Goal: Task Accomplishment & Management: Manage account settings

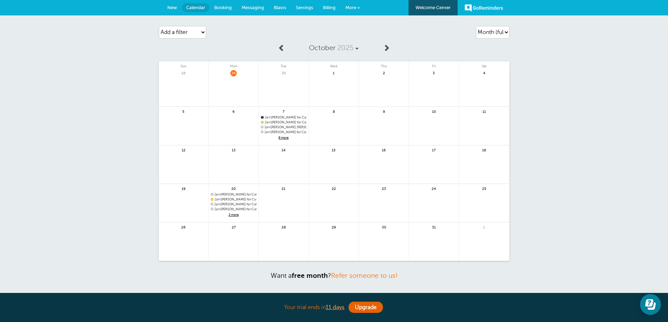
click at [228, 8] on span "Booking" at bounding box center [223, 7] width 18 height 5
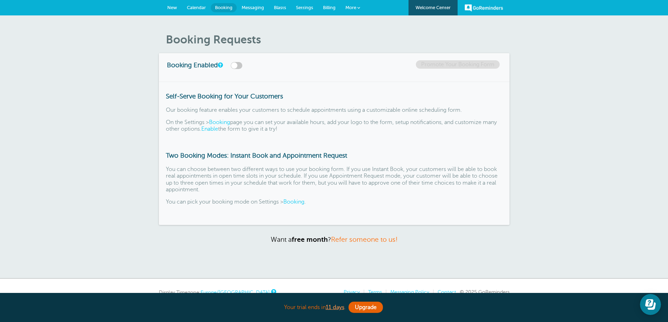
click at [199, 7] on span "Calendar" at bounding box center [196, 7] width 19 height 5
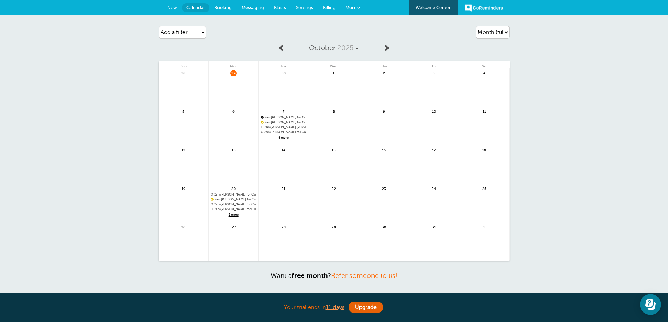
click at [282, 136] on span "8 more" at bounding box center [284, 138] width 46 height 6
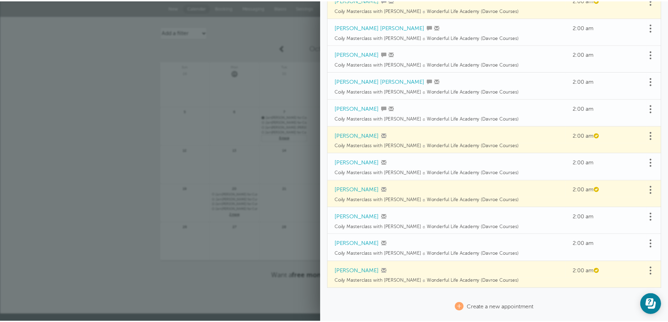
scroll to position [70, 0]
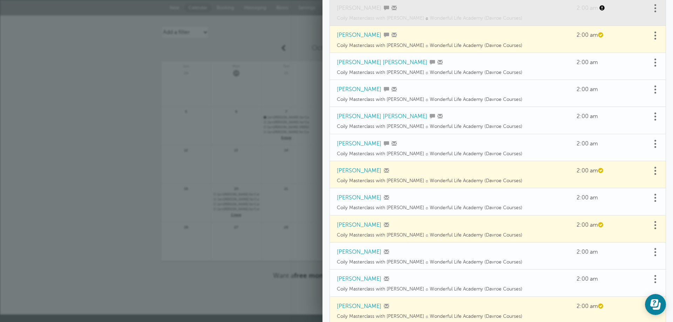
click at [231, 175] on link at bounding box center [236, 169] width 50 height 31
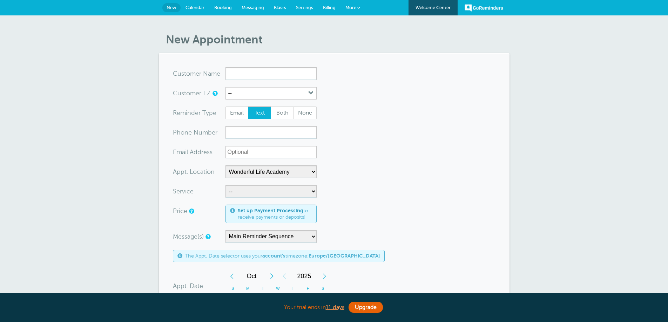
select select "25306"
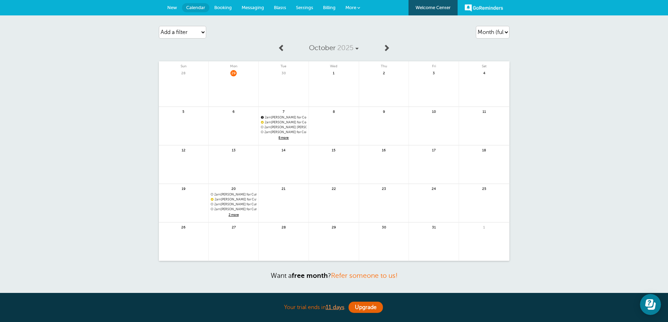
click at [284, 130] on span "2am Annie Barrett for Coily Masterclass with Alex Walker @Wonderful Life Academ…" at bounding box center [284, 132] width 46 height 4
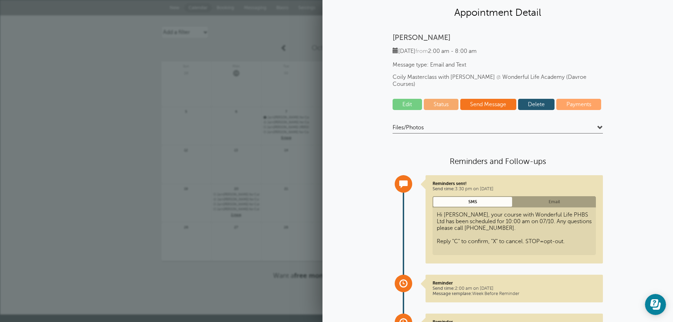
scroll to position [35, 0]
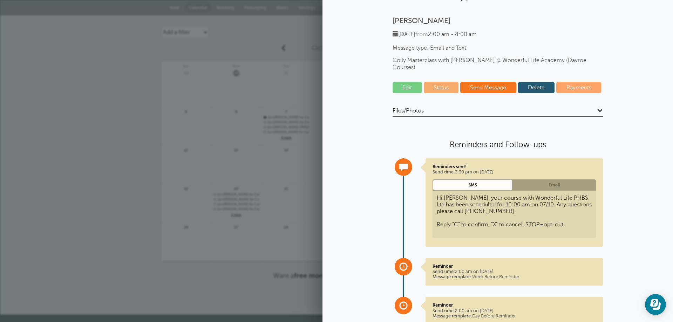
click at [408, 82] on link "Edit" at bounding box center [407, 87] width 29 height 11
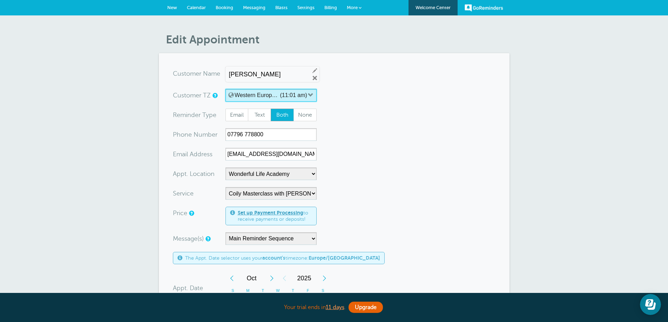
click at [307, 95] on button "Western European Time (with Summer Time - e.g. London, UK) (11:01 am)" at bounding box center [270, 95] width 91 height 13
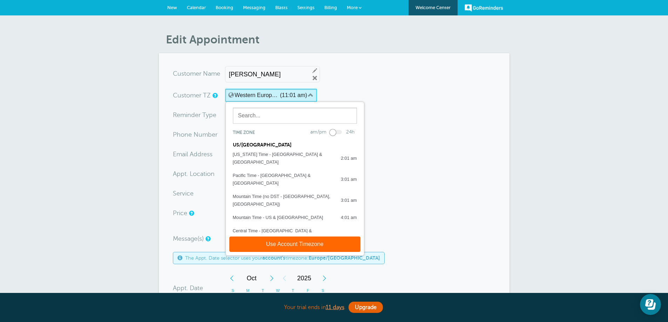
scroll to position [117, 0]
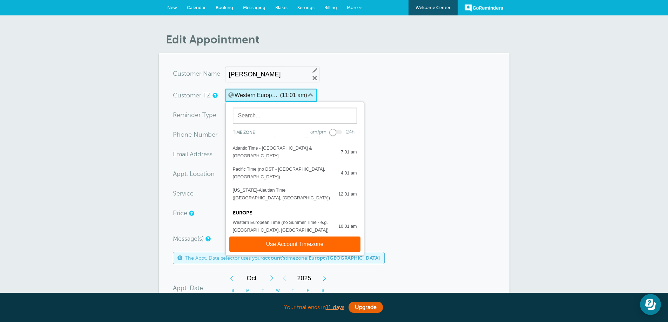
click at [307, 95] on button "Western European Time (with Summer Time - e.g. London, UK) (11:01 am)" at bounding box center [270, 95] width 91 height 13
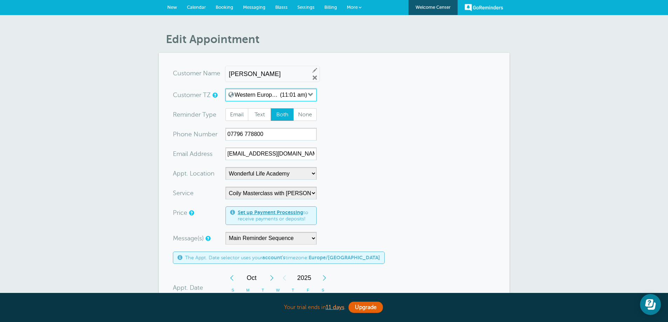
scroll to position [0, 0]
click at [303, 96] on label "(11:01 am)" at bounding box center [293, 95] width 27 height 6
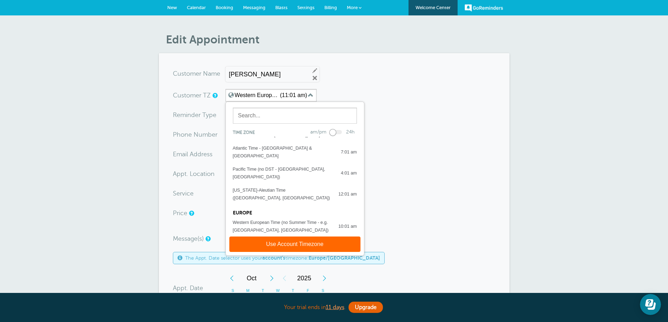
click at [395, 96] on form "You are creating a new customer. To use an existing customer select one from th…" at bounding box center [334, 270] width 323 height 406
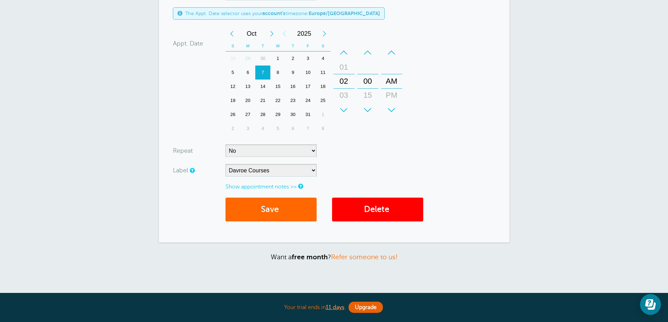
scroll to position [245, 0]
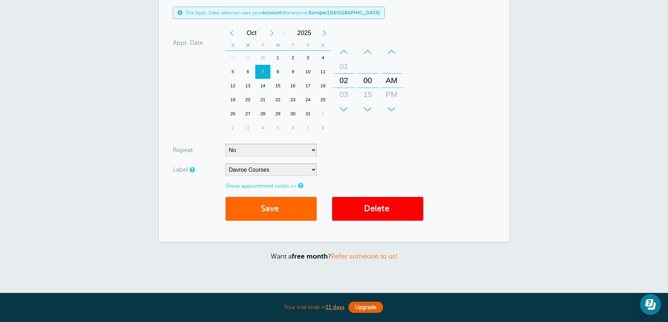
click at [344, 108] on div "+" at bounding box center [343, 109] width 21 height 14
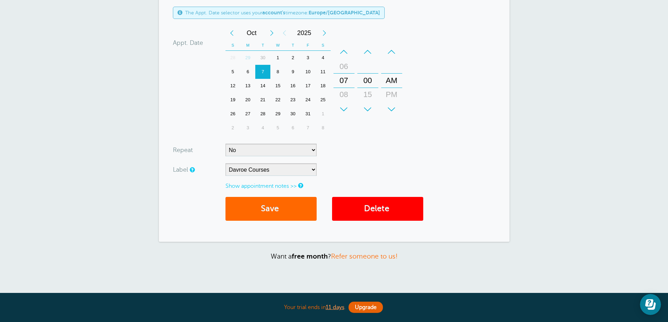
click at [344, 108] on div "+" at bounding box center [343, 109] width 21 height 14
click at [302, 210] on button "Save" at bounding box center [270, 209] width 91 height 24
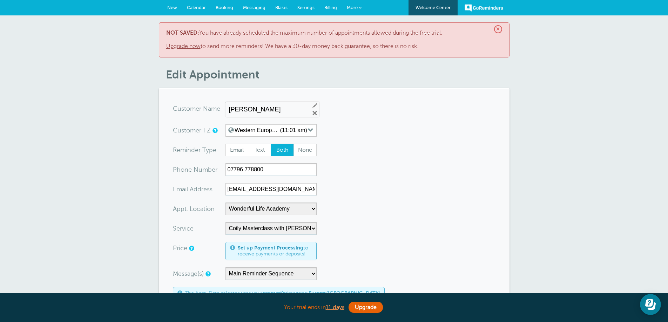
click at [203, 8] on span "Calendar" at bounding box center [196, 7] width 19 height 5
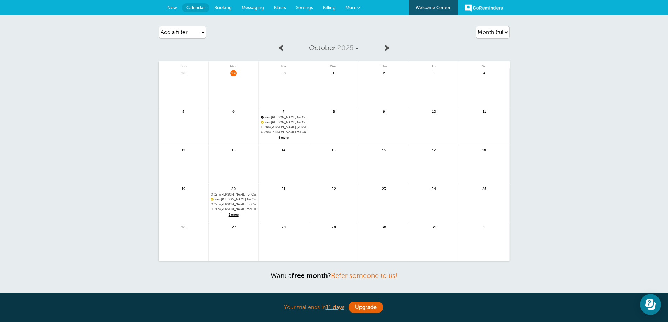
click at [288, 138] on span "8 more" at bounding box center [284, 138] width 46 height 6
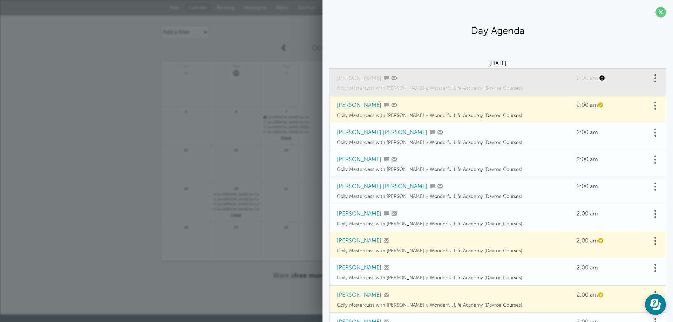
click at [653, 104] on link at bounding box center [655, 105] width 7 height 11
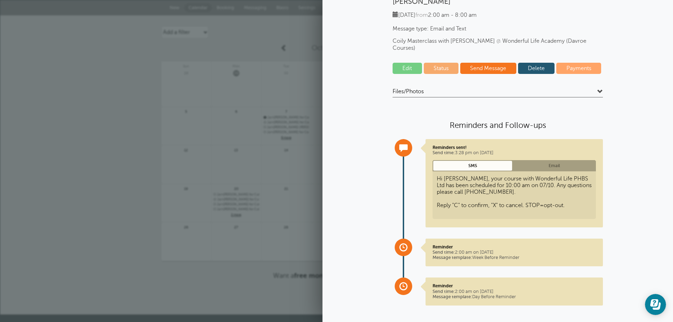
scroll to position [19, 0]
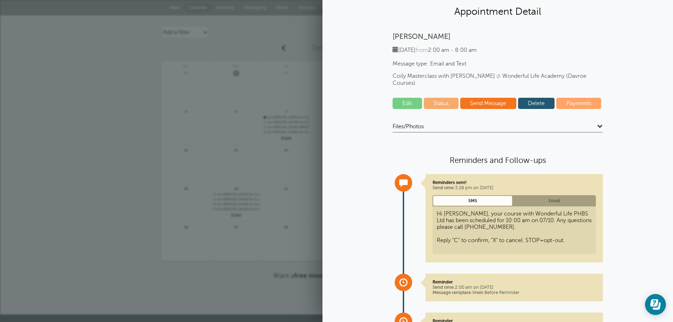
click at [408, 98] on link "Edit" at bounding box center [407, 103] width 29 height 11
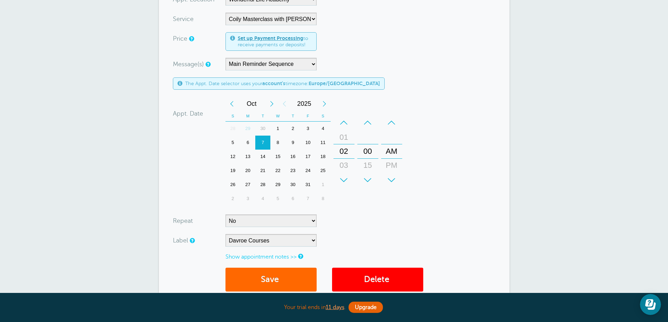
scroll to position [175, 0]
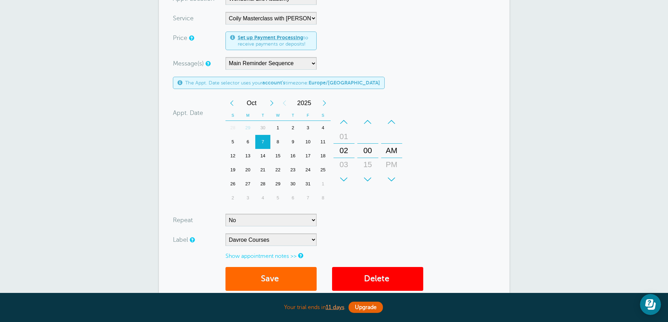
click at [345, 173] on div "+" at bounding box center [343, 179] width 21 height 14
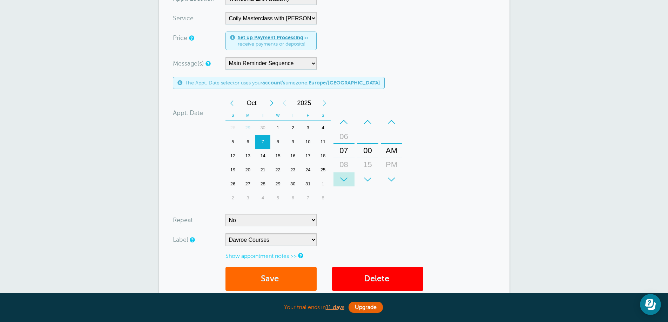
click at [345, 173] on div "+" at bounding box center [343, 179] width 21 height 14
click at [279, 275] on button "Save" at bounding box center [270, 279] width 91 height 24
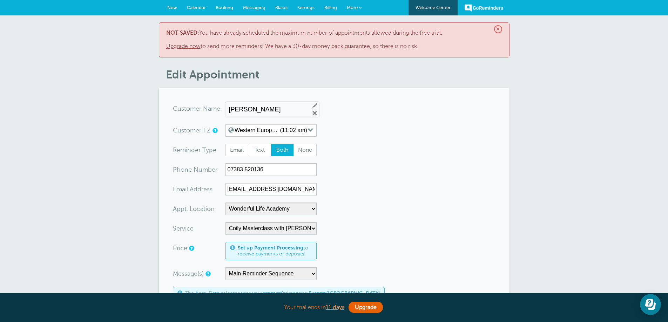
click at [190, 44] on link "Upgrade now" at bounding box center [183, 46] width 34 height 6
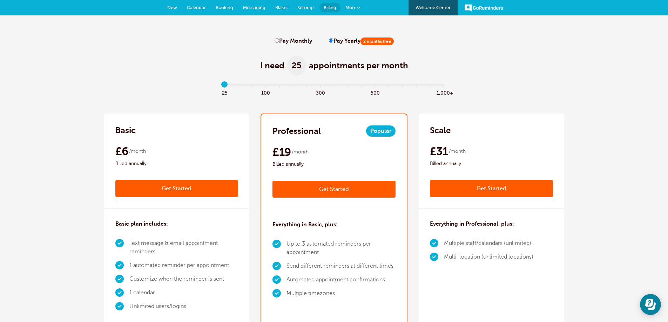
click at [229, 8] on span "Booking" at bounding box center [225, 7] width 18 height 5
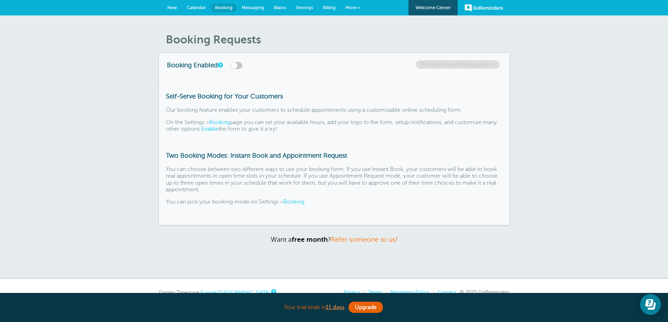
click at [197, 1] on link "Calendar" at bounding box center [196, 7] width 29 height 15
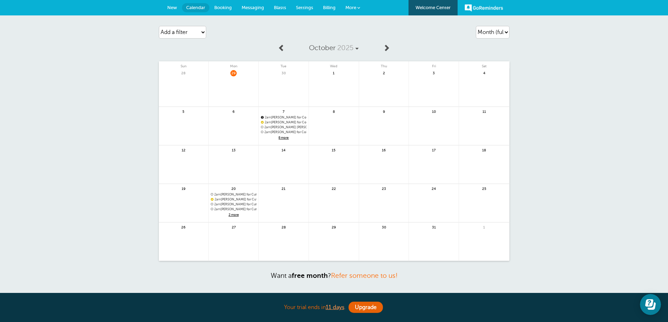
click at [279, 137] on span "8 more" at bounding box center [284, 138] width 46 height 6
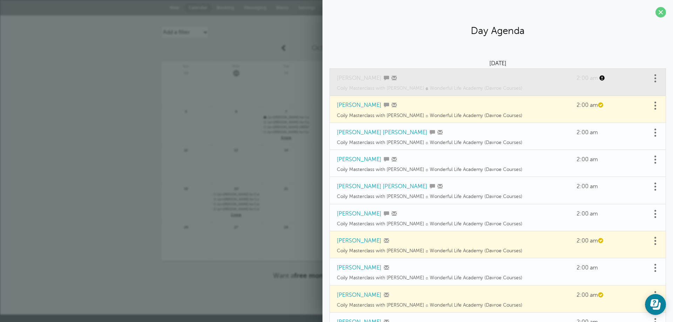
click at [655, 109] on span at bounding box center [656, 109] width 2 height 2
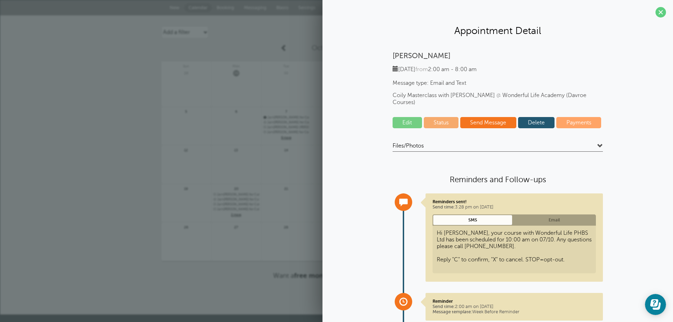
click at [505, 309] on div "Reminder Send time: 2:00 am on 30 Sep. 2025 Message template: Week Before Remin…" at bounding box center [514, 307] width 177 height 28
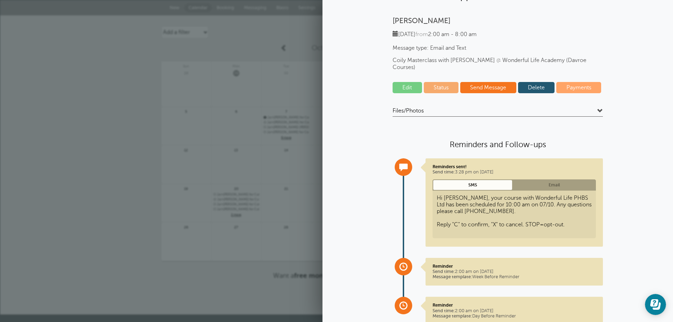
click at [520, 180] on link "Email" at bounding box center [554, 185] width 83 height 11
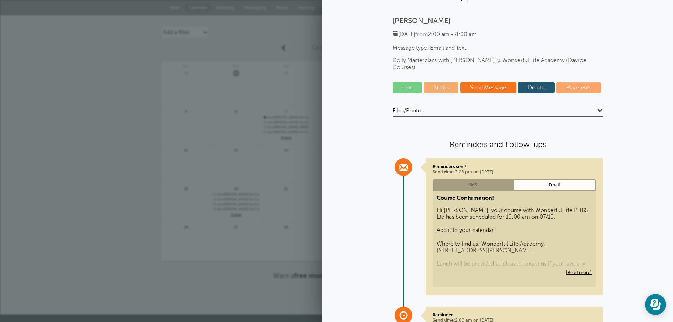
click at [496, 181] on link "SMS" at bounding box center [473, 185] width 80 height 11
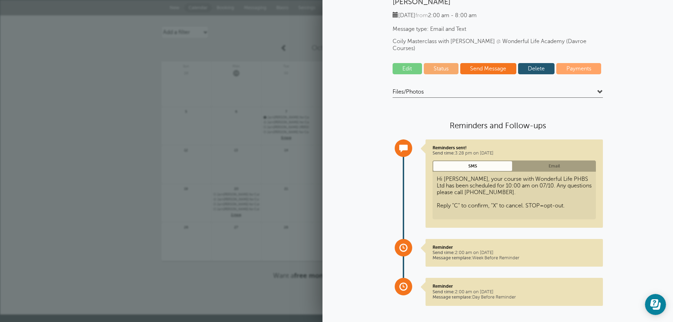
scroll to position [54, 0]
click at [450, 255] on span "Message template:" at bounding box center [453, 257] width 40 height 5
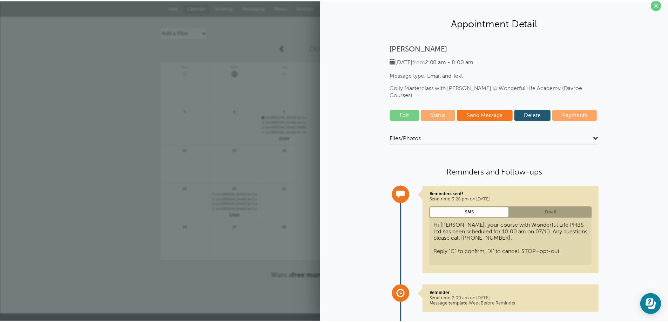
scroll to position [0, 0]
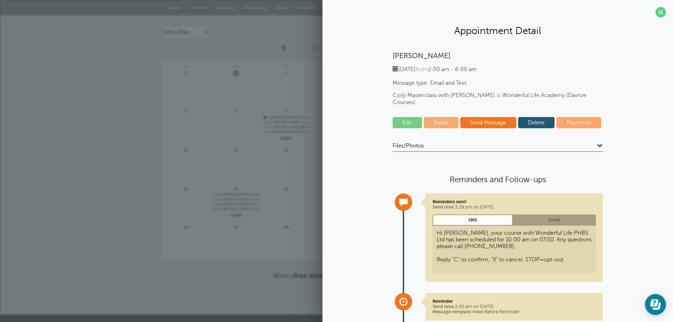
click at [447, 142] on h4 "Files/Photos" at bounding box center [498, 146] width 210 height 9
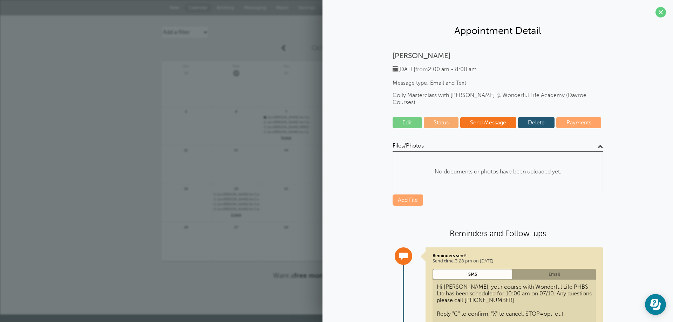
click at [447, 142] on h4 "Files/Photos" at bounding box center [498, 146] width 210 height 9
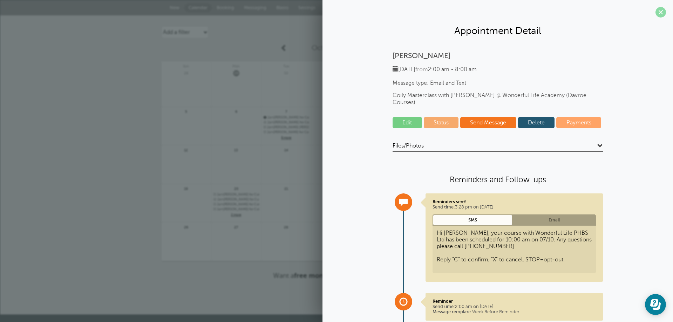
click at [661, 9] on span at bounding box center [661, 12] width 11 height 11
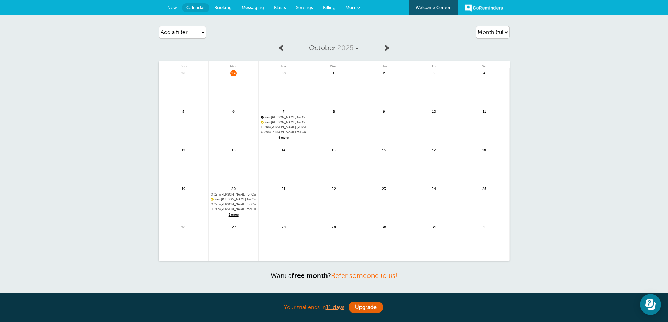
click at [234, 7] on link "Booking" at bounding box center [222, 7] width 27 height 15
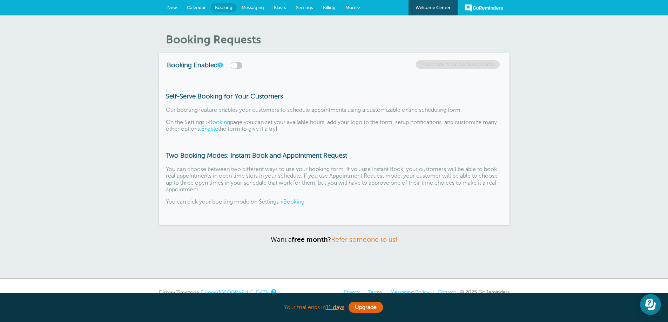
click at [251, 8] on span "Messaging" at bounding box center [253, 7] width 22 height 5
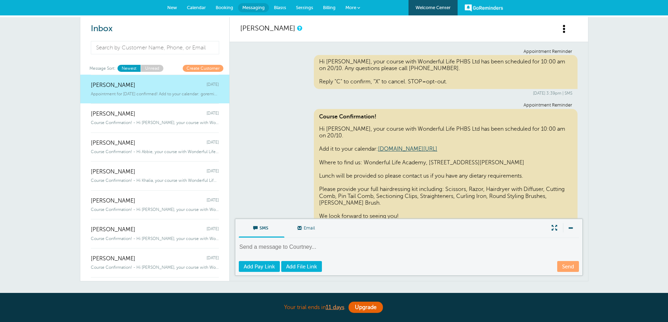
scroll to position [157, 0]
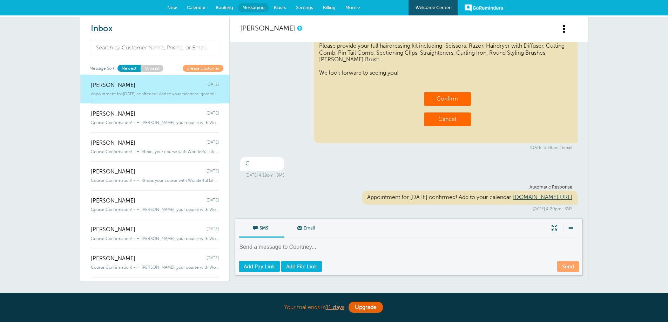
click at [299, 7] on span "Settings" at bounding box center [304, 7] width 17 height 5
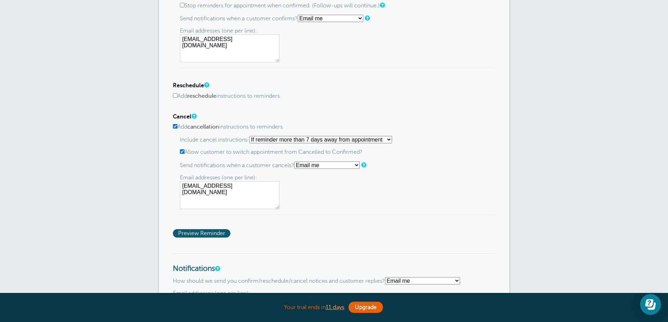
scroll to position [407, 0]
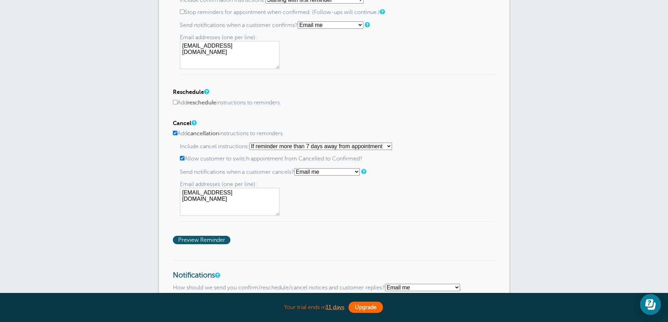
click at [357, 304] on link "Upgrade" at bounding box center [365, 307] width 34 height 11
